Goal: Navigation & Orientation: Go to known website

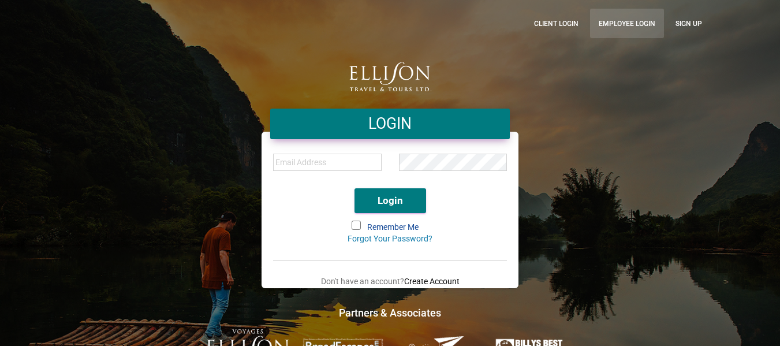
click at [631, 23] on link "Employee Login" at bounding box center [627, 23] width 74 height 29
